Goal: Information Seeking & Learning: Learn about a topic

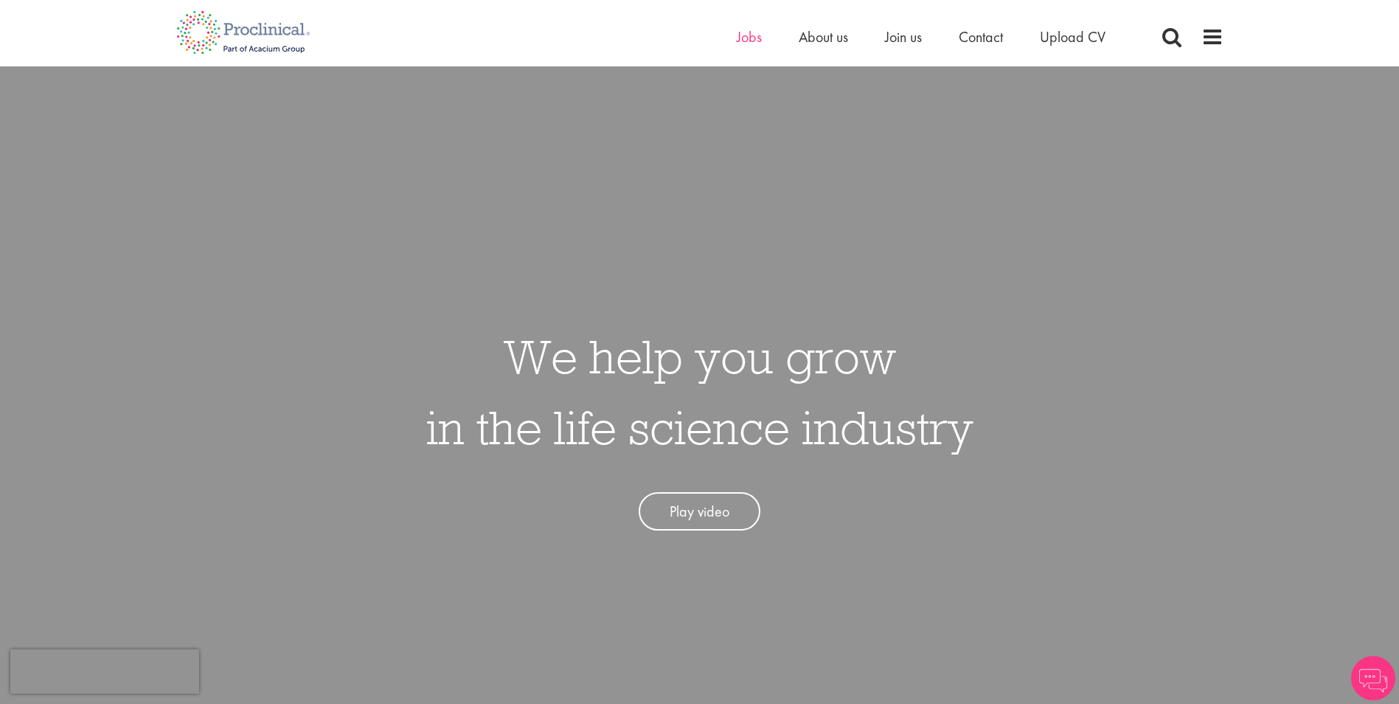
click at [760, 38] on ul "Home Jobs About us Join us Contact Upload CV" at bounding box center [940, 37] width 406 height 22
click at [750, 38] on span "Jobs" at bounding box center [749, 36] width 25 height 19
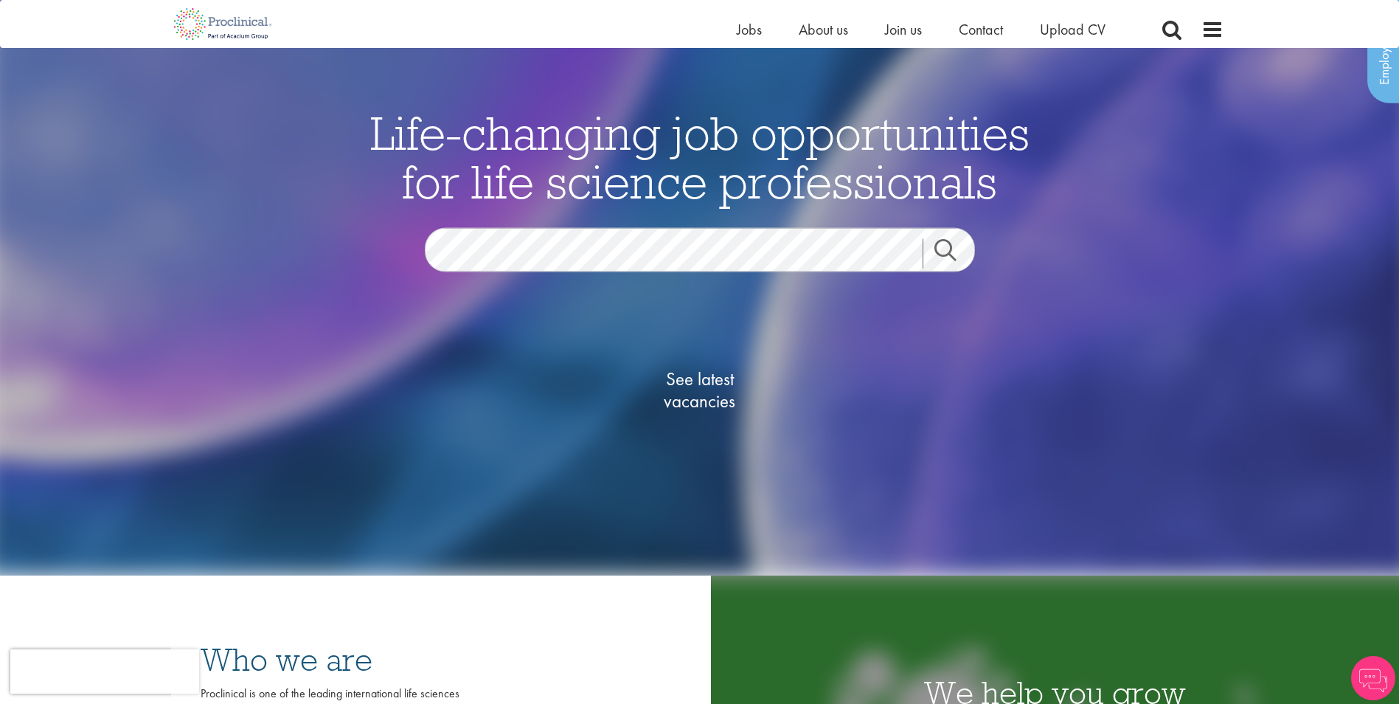
scroll to position [148, 0]
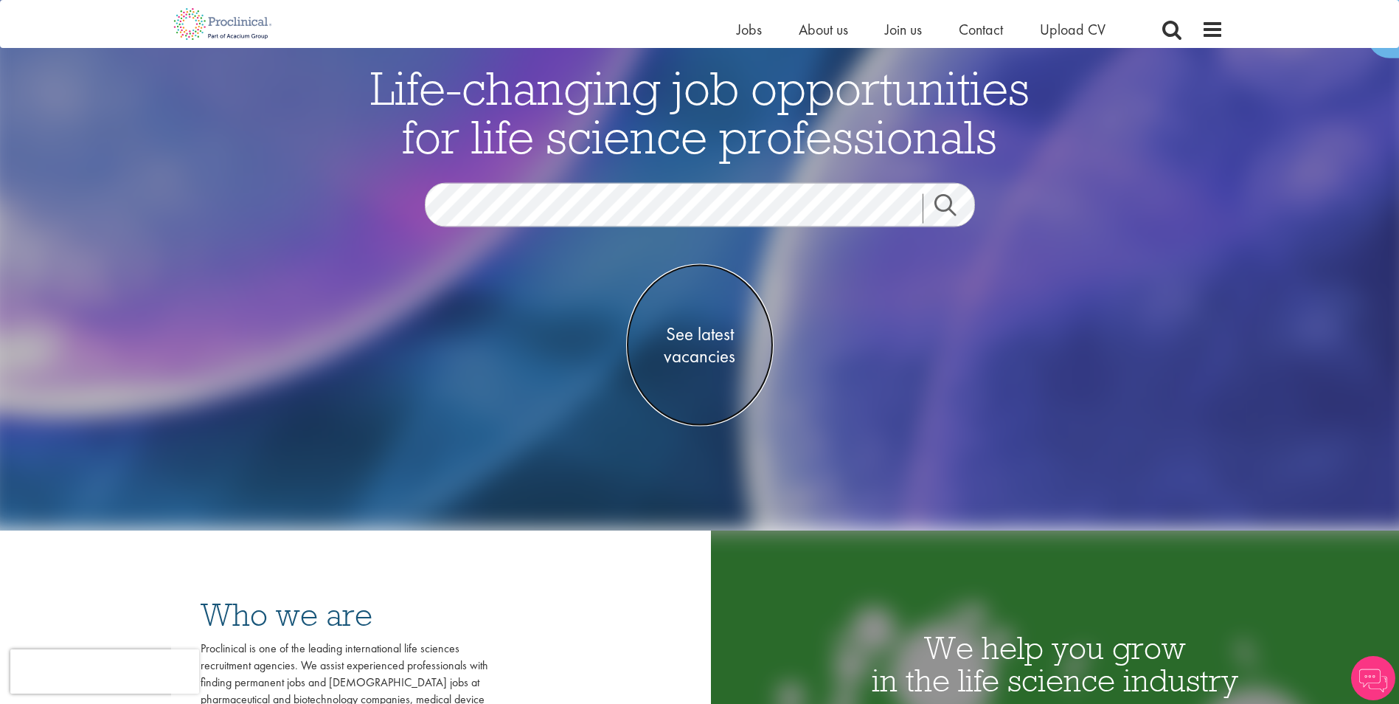
click at [702, 341] on span "See latest vacancies" at bounding box center [700, 344] width 148 height 44
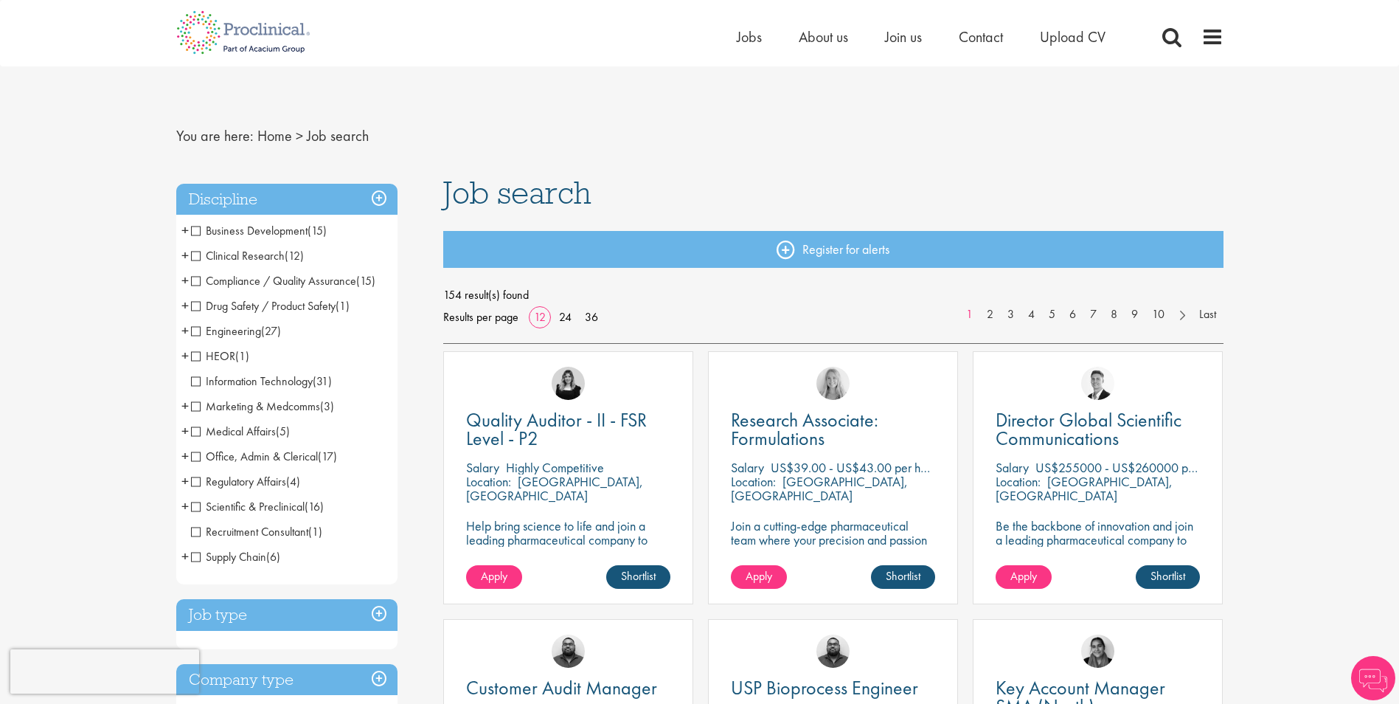
click at [196, 257] on span "Clinical Research" at bounding box center [238, 255] width 94 height 15
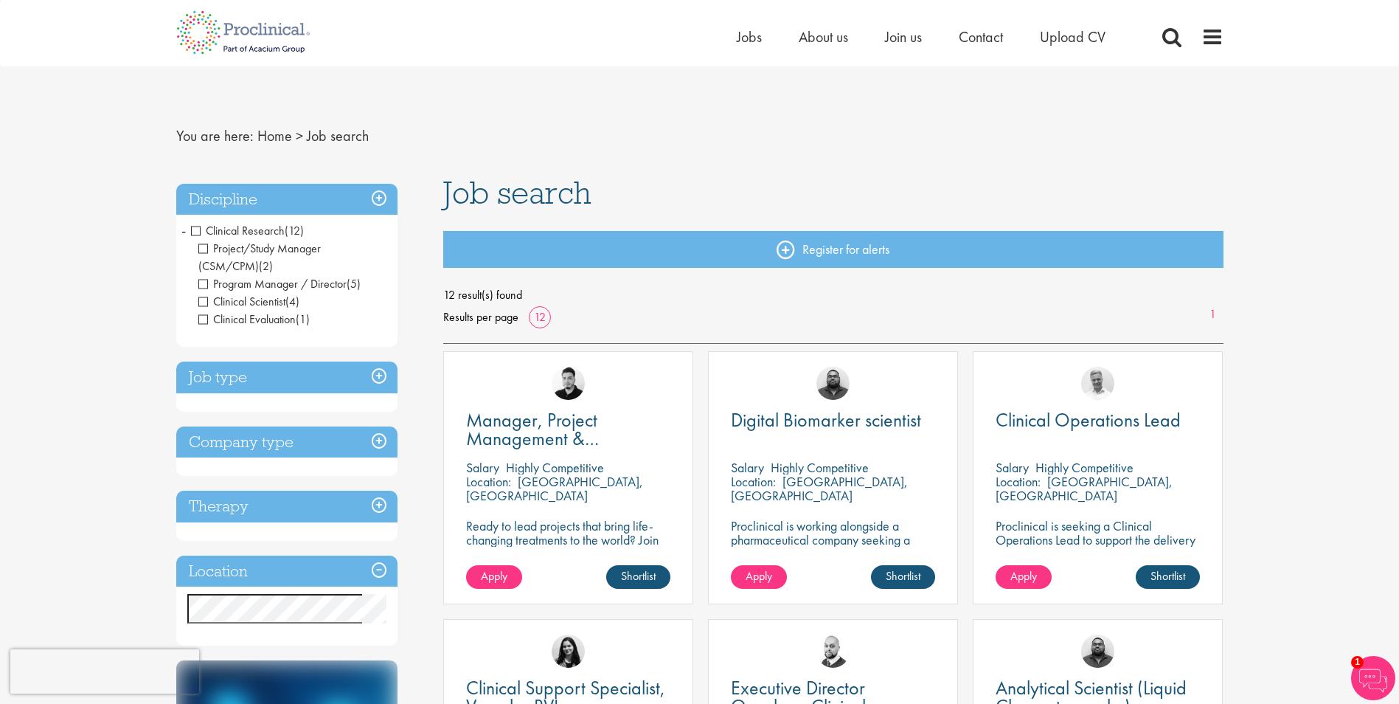
click at [196, 226] on span "Clinical Research" at bounding box center [238, 230] width 94 height 15
